Goal: Navigation & Orientation: Find specific page/section

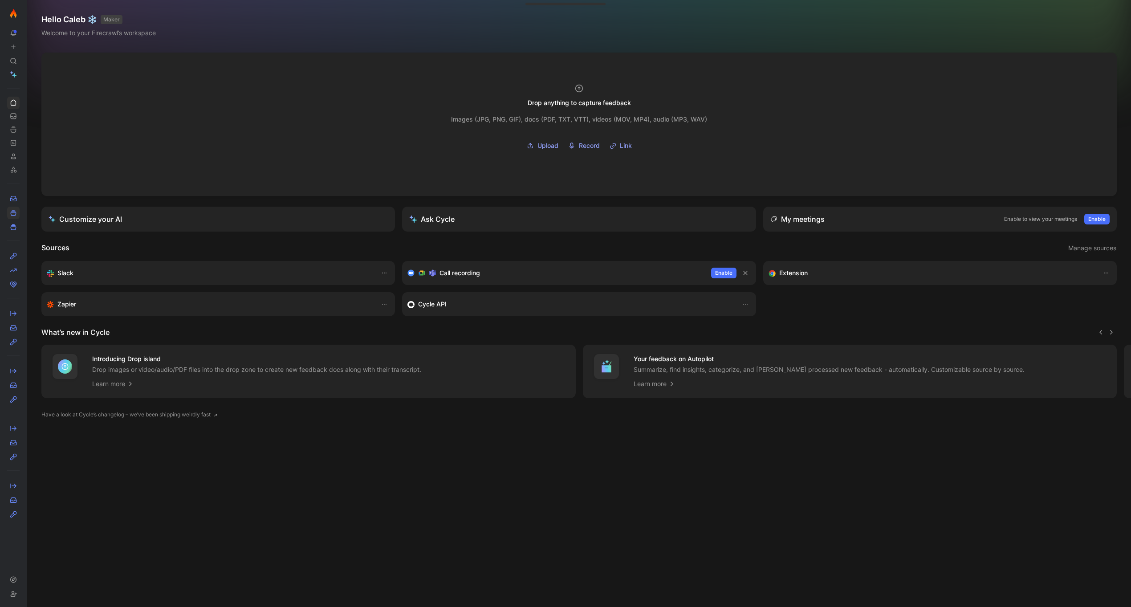
click at [15, 212] on icon at bounding box center [13, 212] width 7 height 7
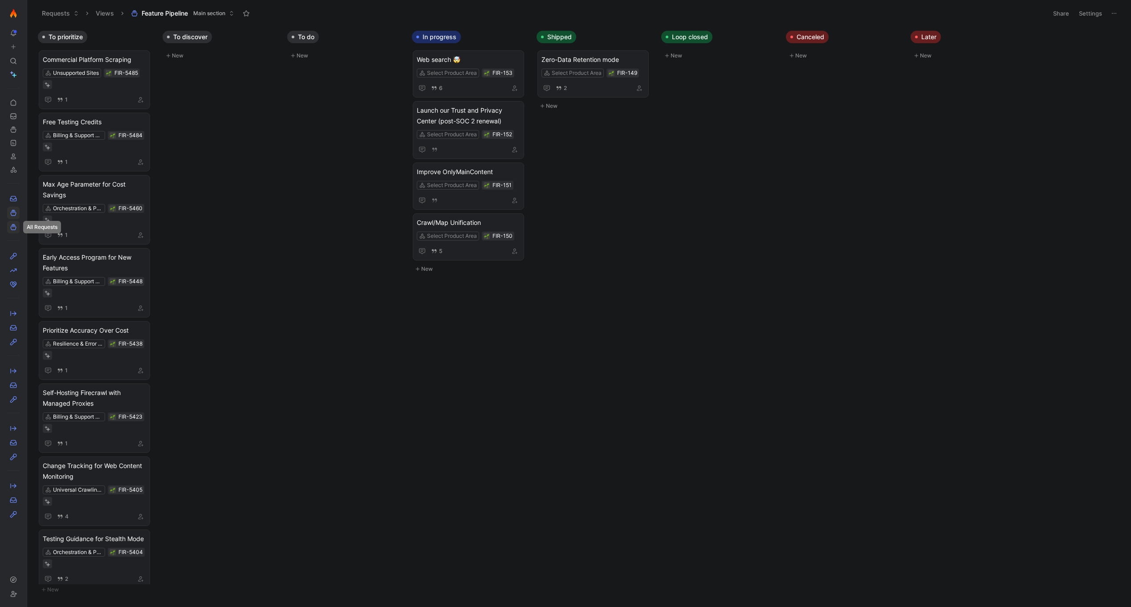
click at [16, 230] on icon at bounding box center [13, 227] width 7 height 7
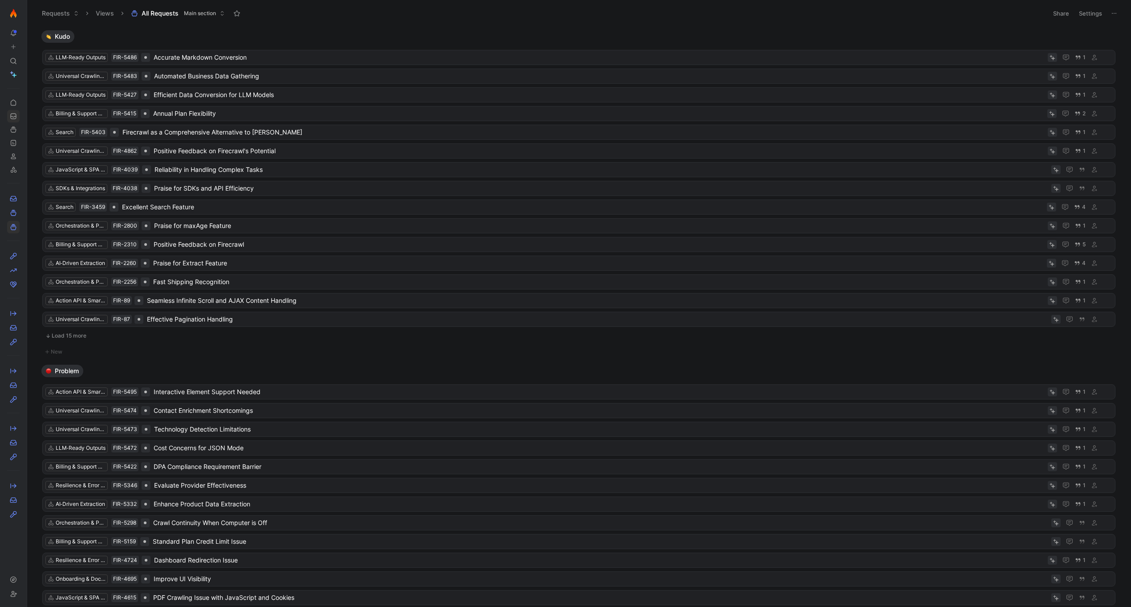
click at [17, 117] on link at bounding box center [13, 116] width 12 height 12
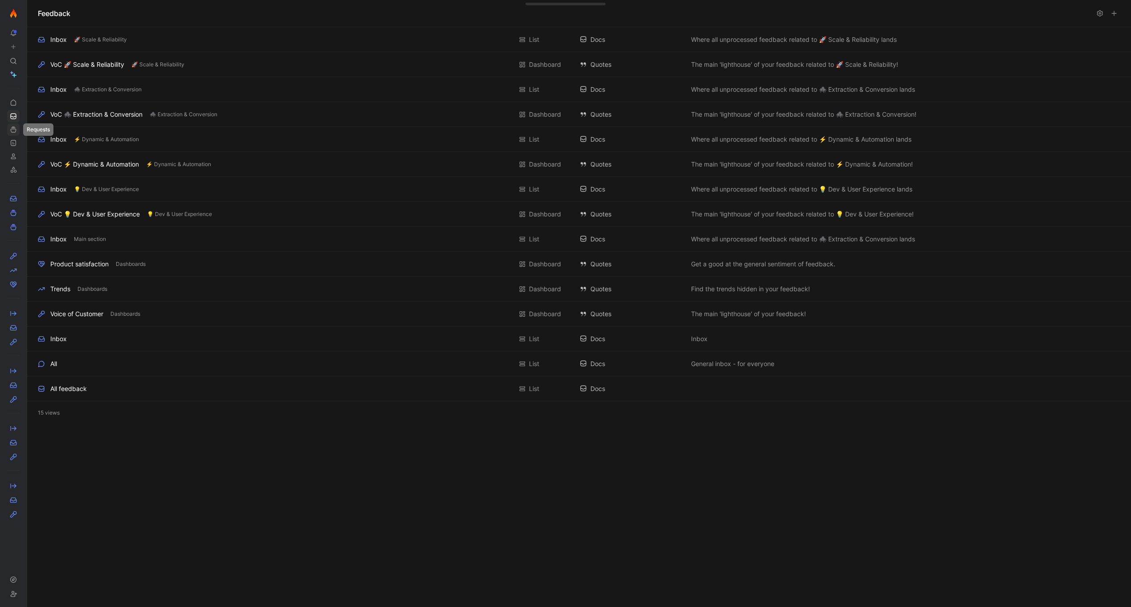
click at [16, 128] on icon at bounding box center [13, 129] width 7 height 7
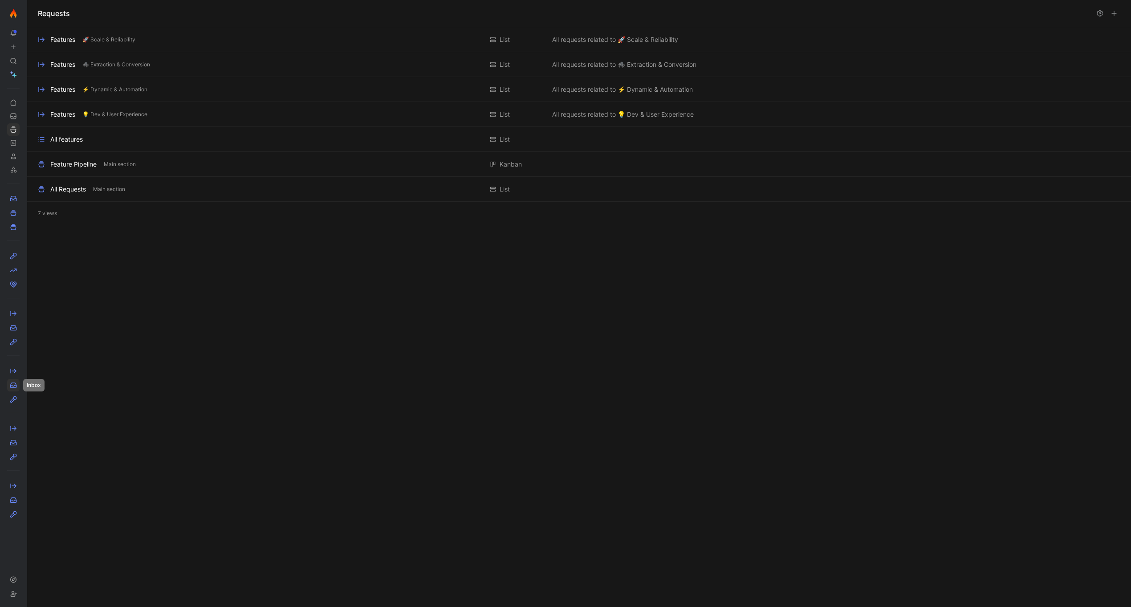
click at [17, 384] on link at bounding box center [13, 385] width 12 height 12
